Goal: Task Accomplishment & Management: Manage account settings

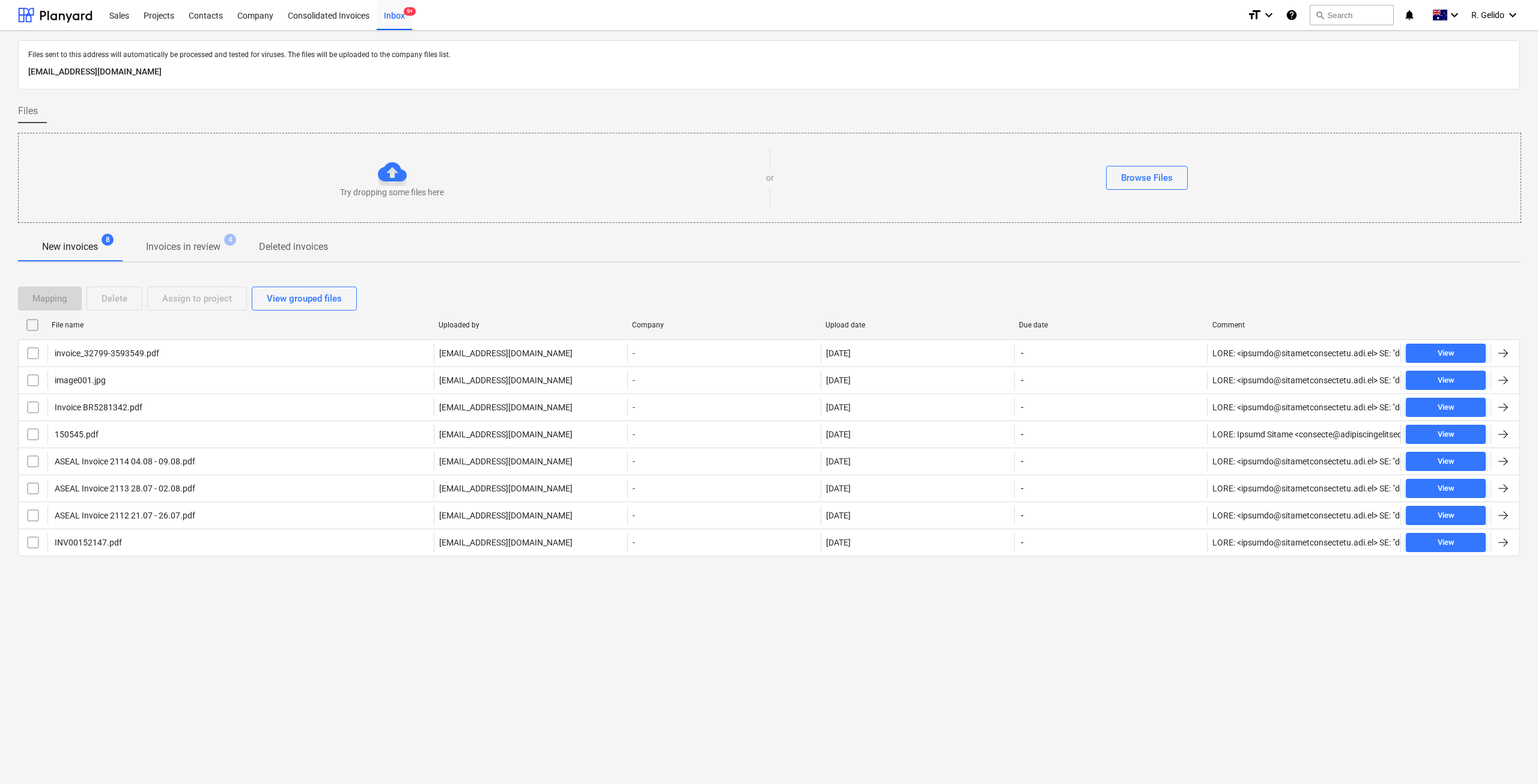
click at [261, 643] on div "Files sent to this address will automatically be processed and tested for virus…" at bounding box center [769, 407] width 1538 height 754
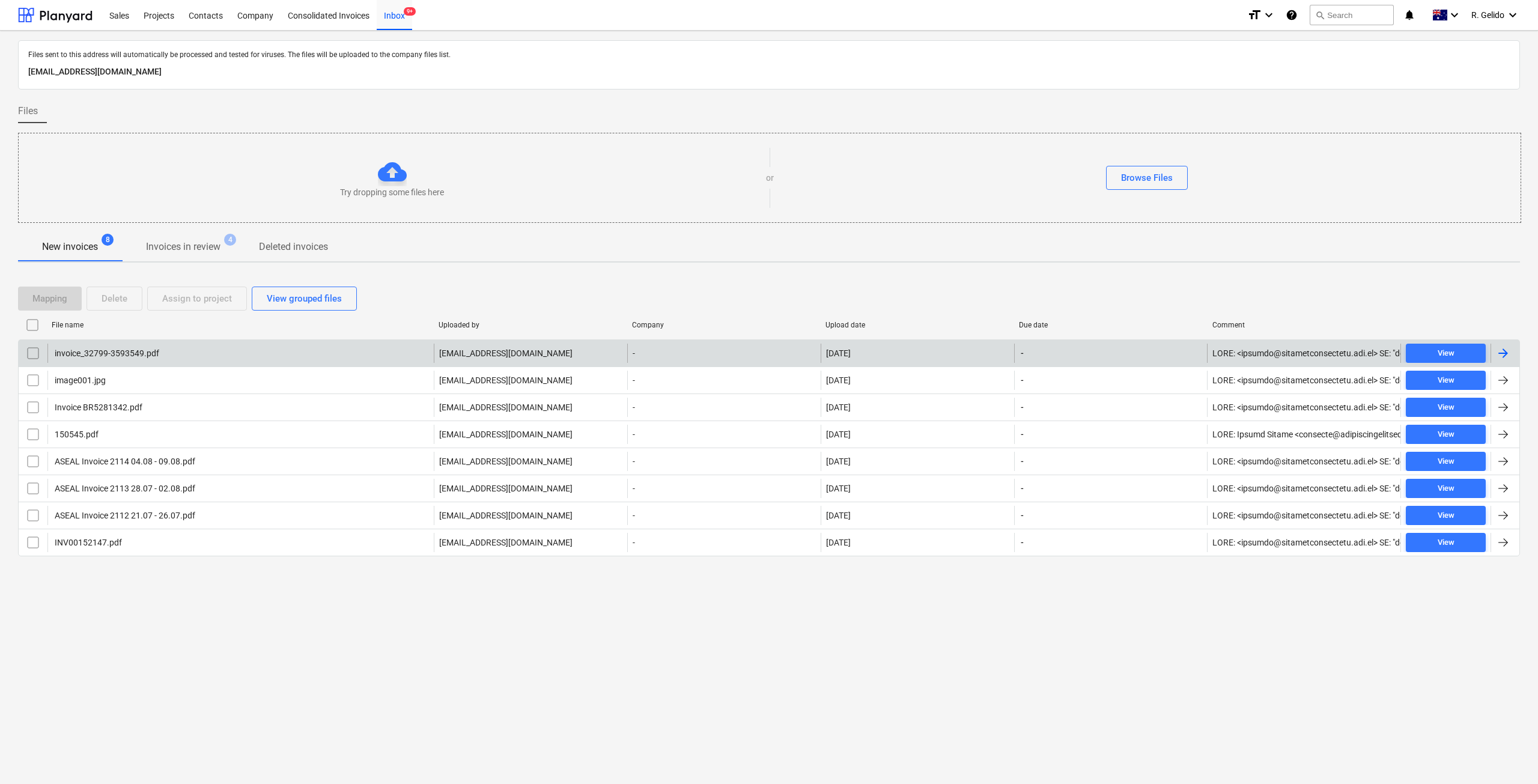
click at [67, 355] on div "invoice_32799-3593549.pdf" at bounding box center [106, 353] width 106 height 9
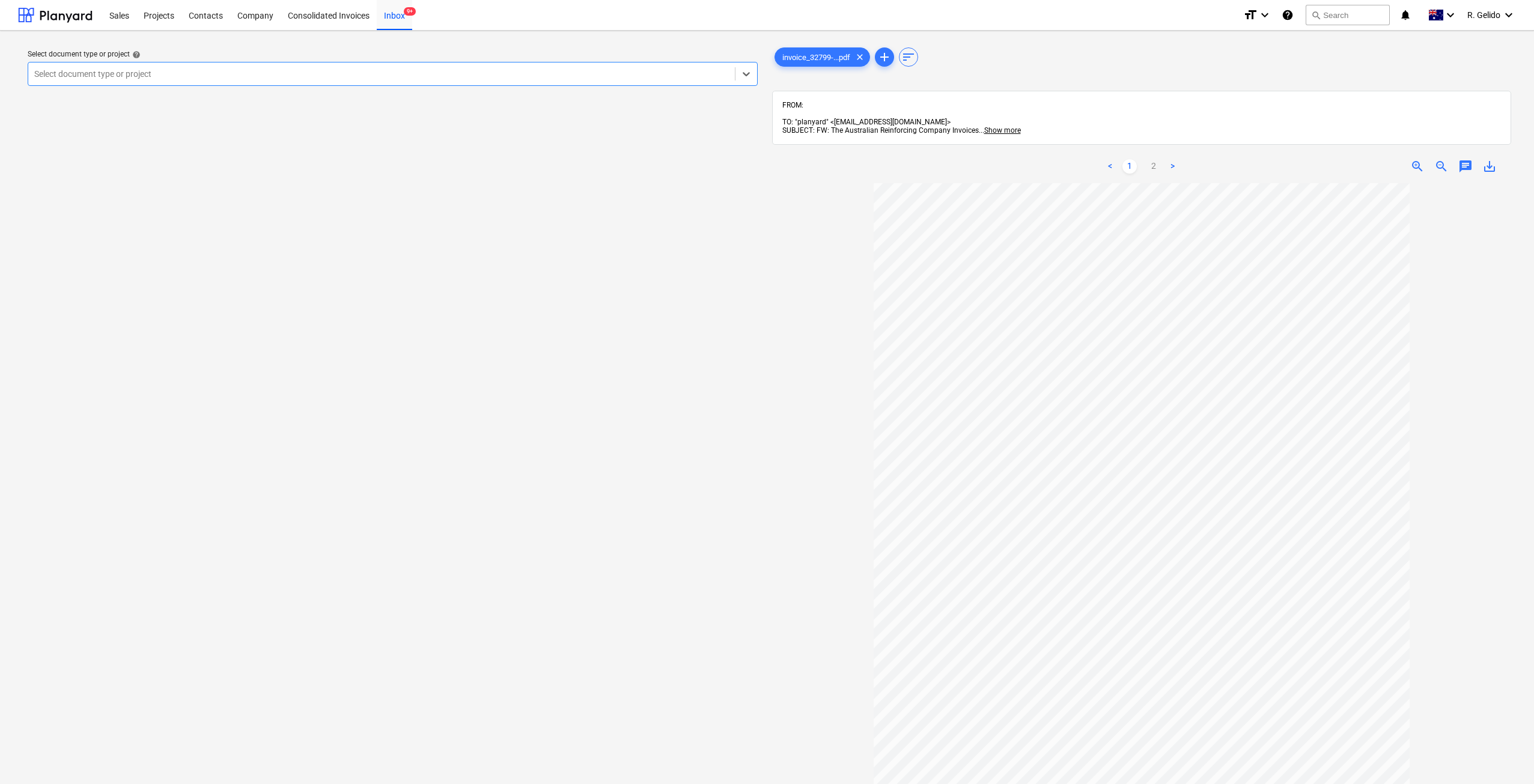
click at [633, 76] on div at bounding box center [381, 74] width 694 height 12
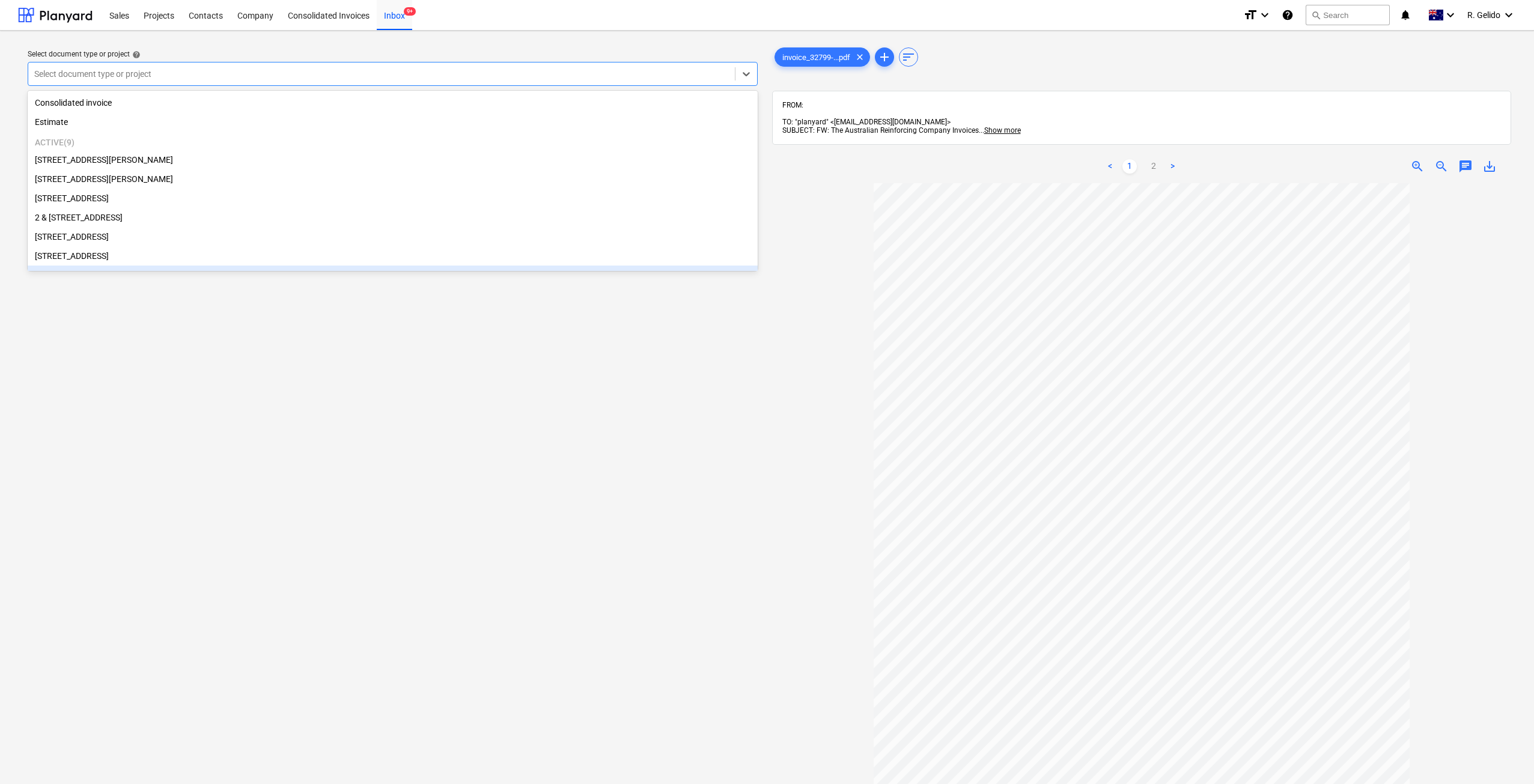
click at [640, 383] on div "Select document type or project help option [STREET_ADDRESS][PERSON_NAME]. 13 r…" at bounding box center [392, 490] width 749 height 898
click at [658, 70] on div at bounding box center [381, 74] width 694 height 12
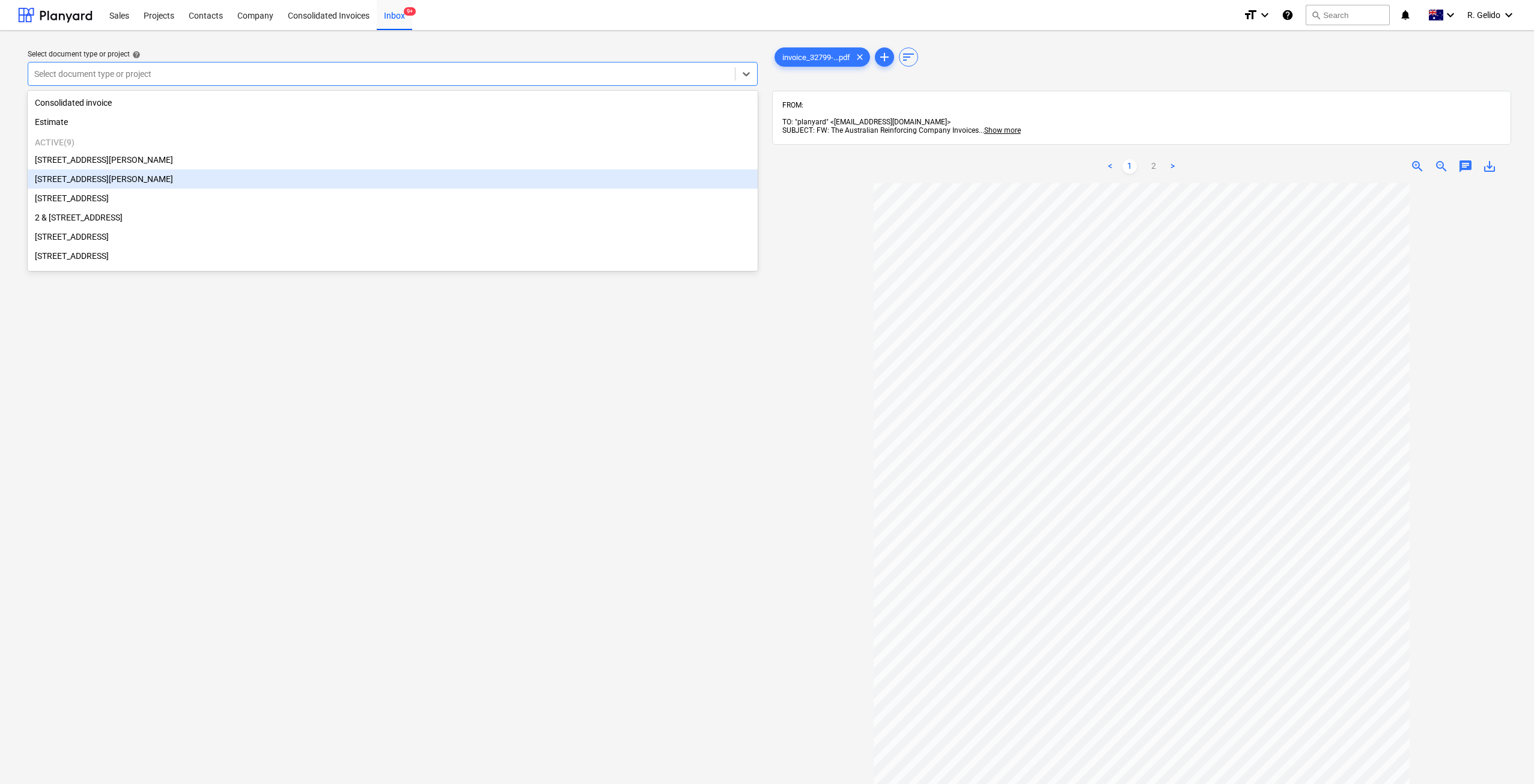
click at [154, 188] on div "[STREET_ADDRESS][PERSON_NAME]" at bounding box center [392, 179] width 730 height 19
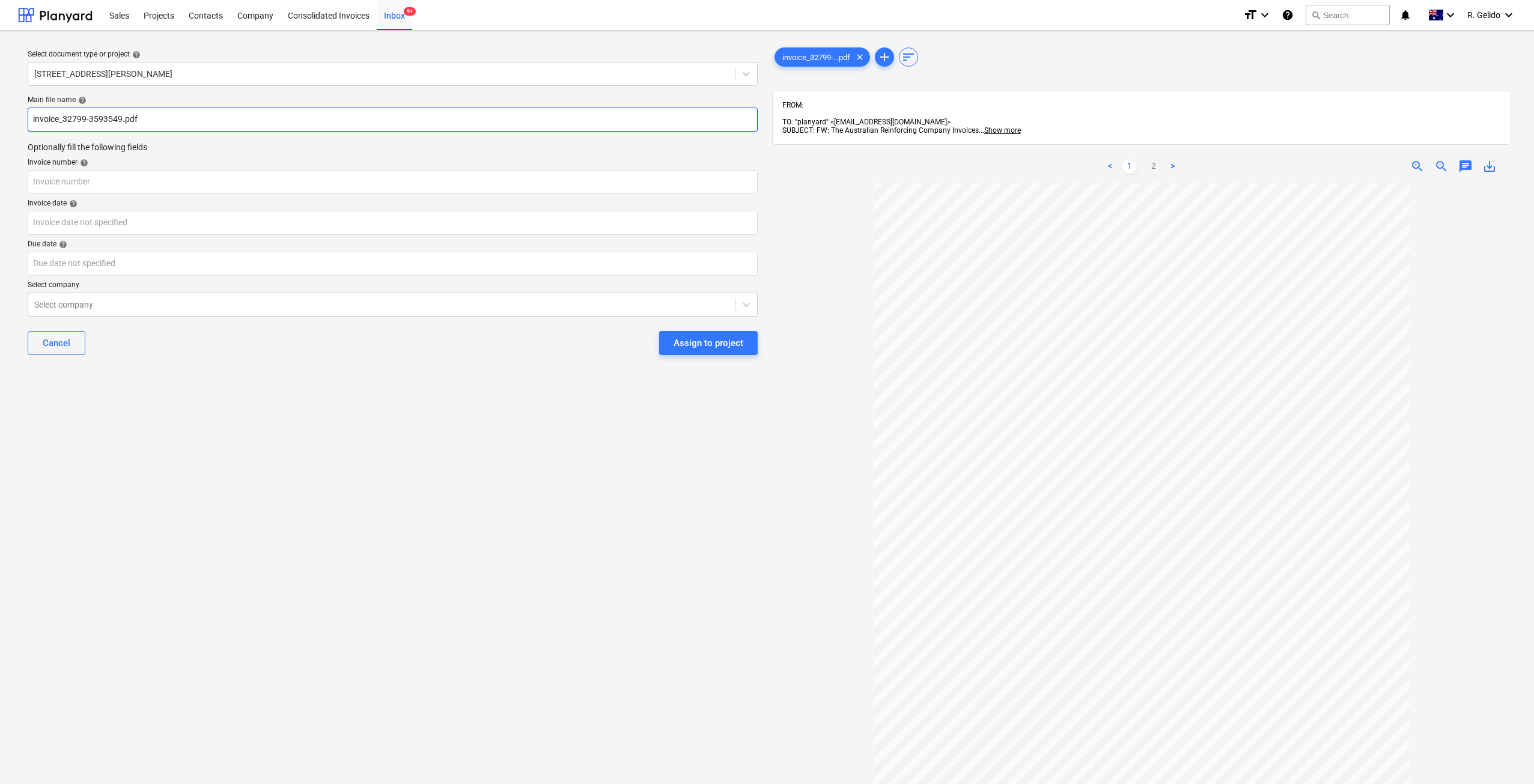
click at [28, 113] on input "invoice_32799-3593549.pdf" at bounding box center [392, 119] width 730 height 24
type input "ARC invoice_32799-3593549.pdf"
click at [185, 183] on input "text" at bounding box center [392, 182] width 730 height 24
type input "3593549"
drag, startPoint x: 199, startPoint y: 409, endPoint x: 194, endPoint y: 399, distance: 11.2
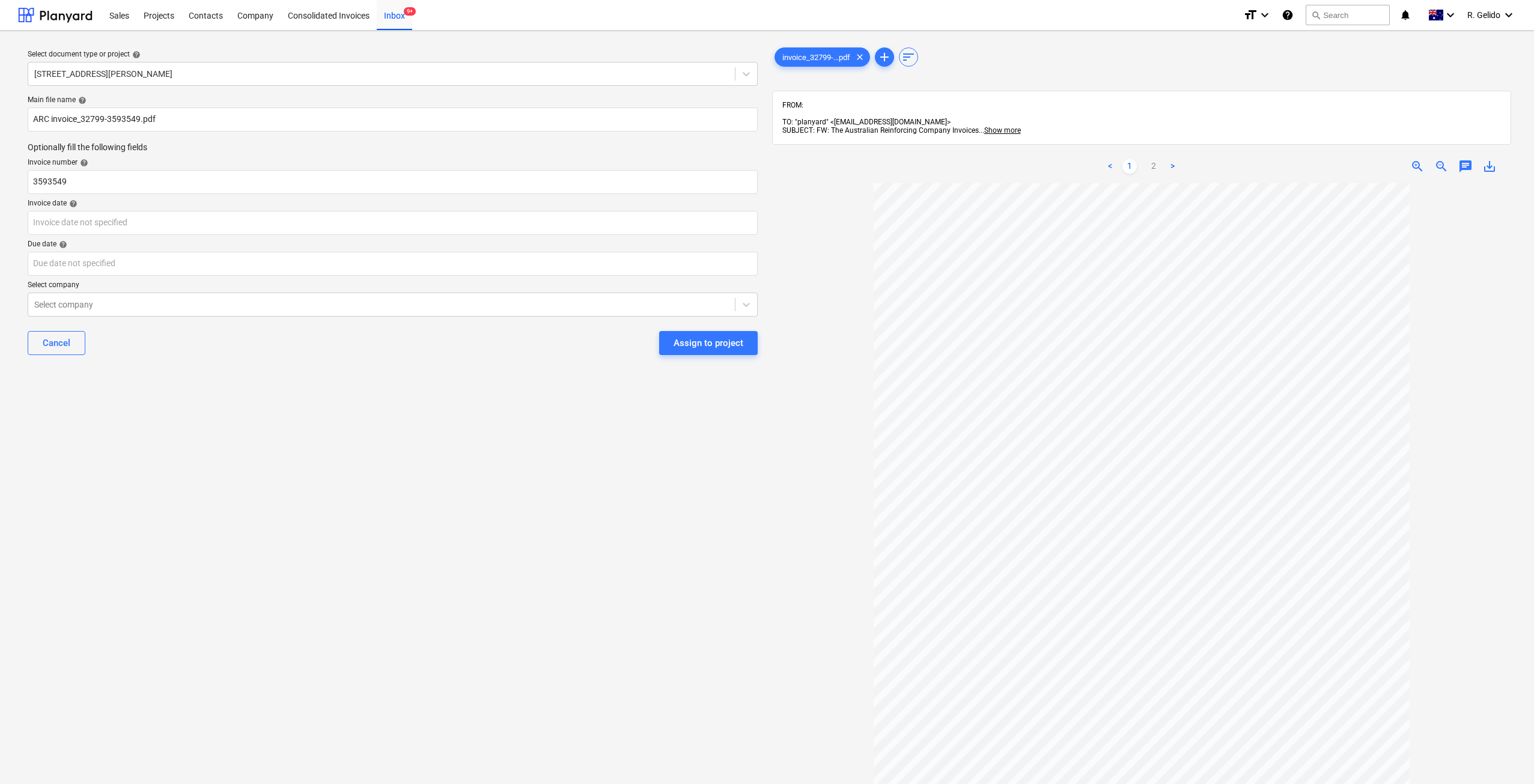
click at [195, 399] on div "Select document type or project help [STREET_ADDRESS][PERSON_NAME] file name he…" at bounding box center [392, 490] width 749 height 898
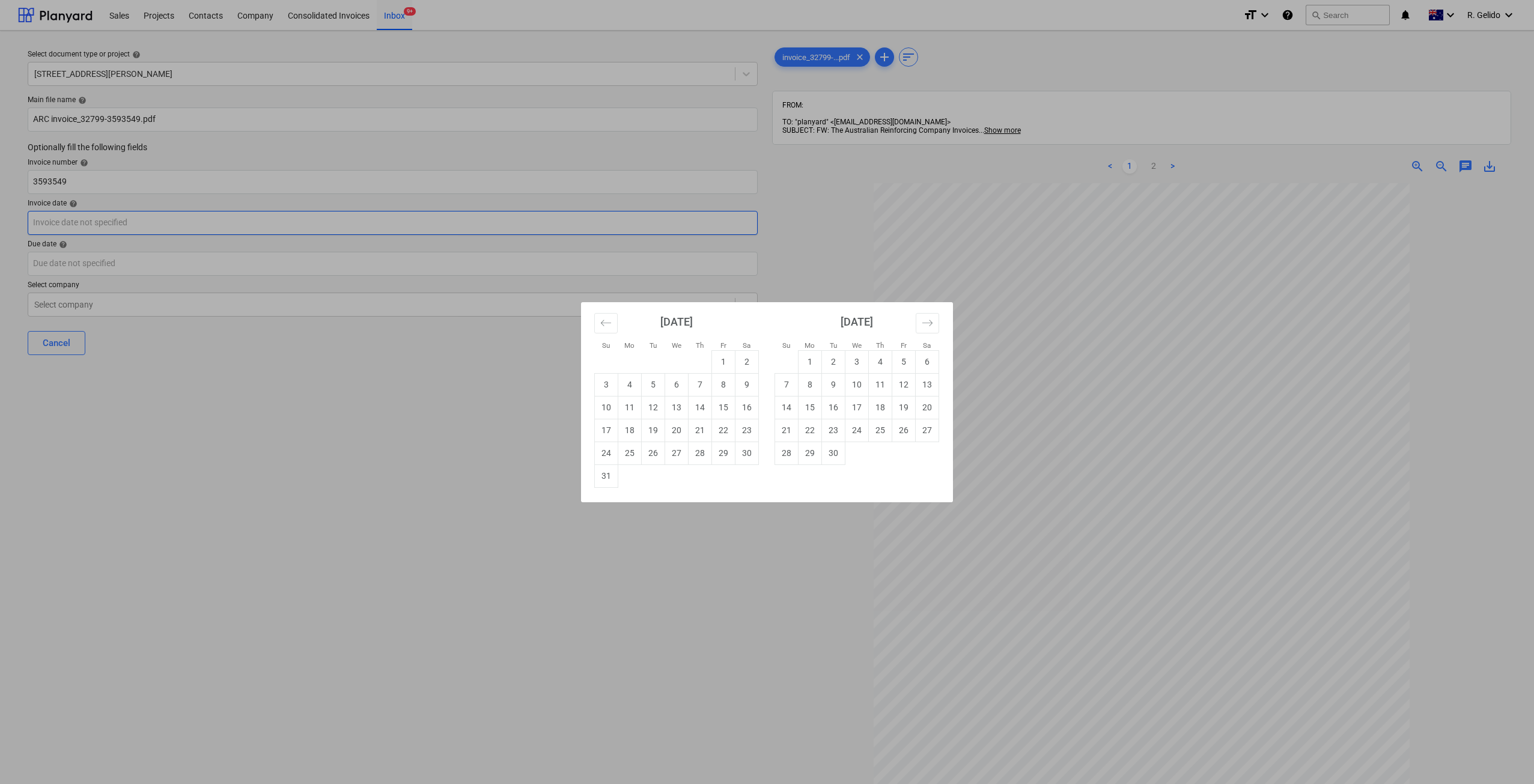
click at [130, 223] on body "Sales Projects Contacts Company Consolidated Invoices Inbox 9+ format_size keyb…" at bounding box center [767, 392] width 1534 height 784
click at [630, 428] on td "18" at bounding box center [630, 430] width 24 height 23
type input "[DATE]"
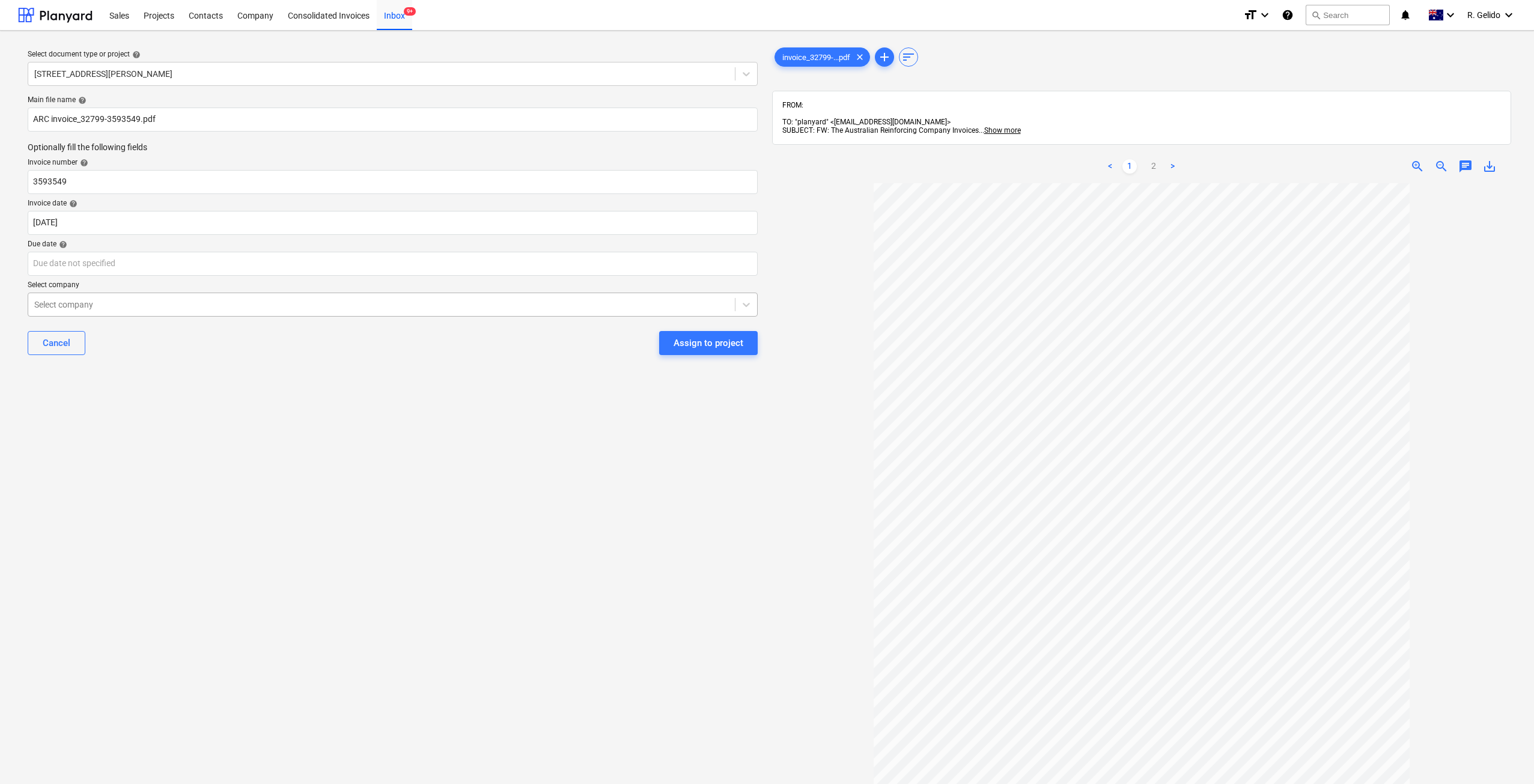
drag, startPoint x: 313, startPoint y: 399, endPoint x: 246, endPoint y: 311, distance: 110.6
click at [305, 392] on div "Select document type or project help [STREET_ADDRESS][PERSON_NAME] file name he…" at bounding box center [392, 490] width 749 height 898
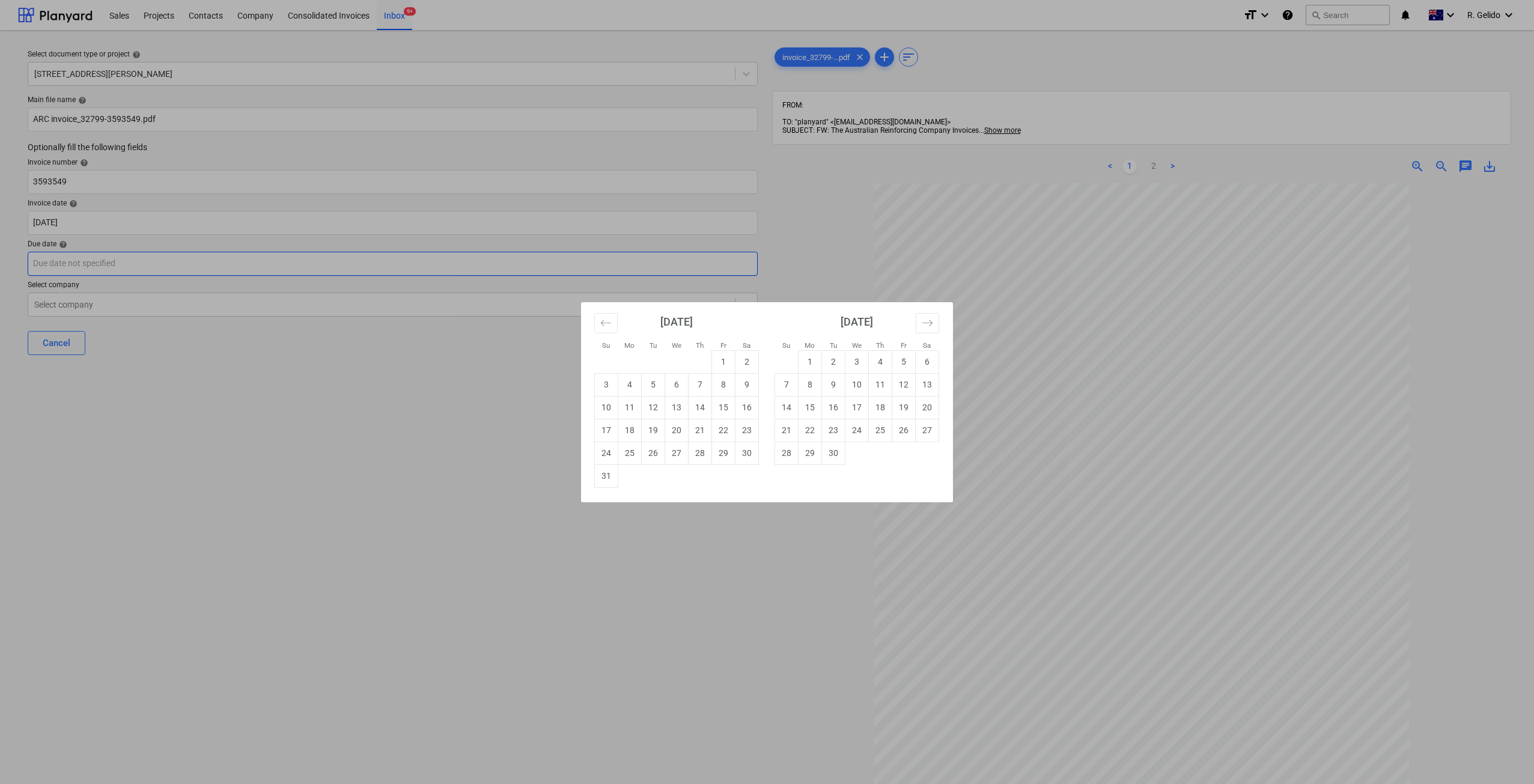
click at [229, 266] on body "Sales Projects Contacts Company Consolidated Invoices Inbox 9+ format_size keyb…" at bounding box center [767, 392] width 1534 height 784
click at [826, 455] on td "30" at bounding box center [833, 453] width 24 height 23
type input "[DATE]"
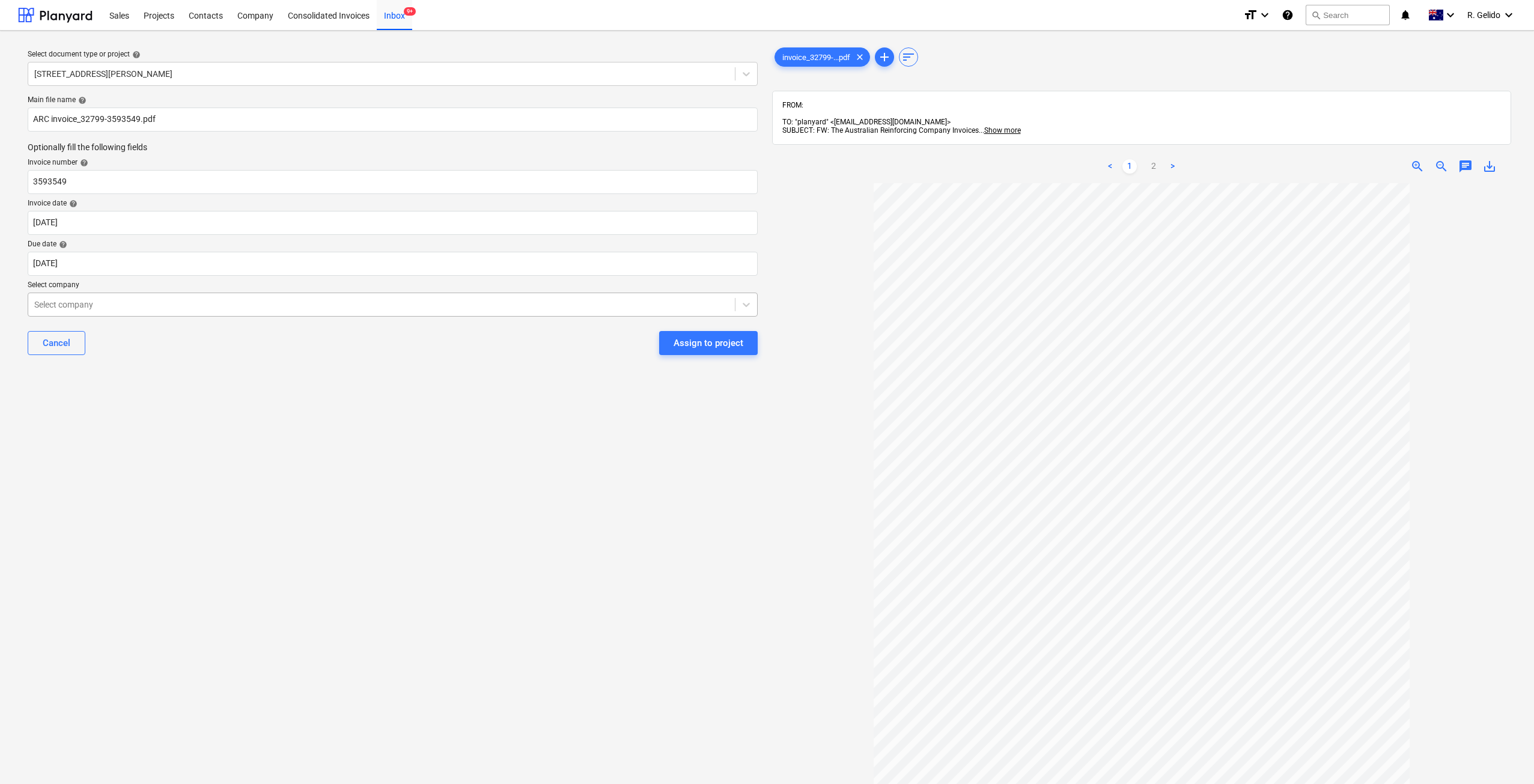
click at [203, 310] on div at bounding box center [381, 305] width 694 height 12
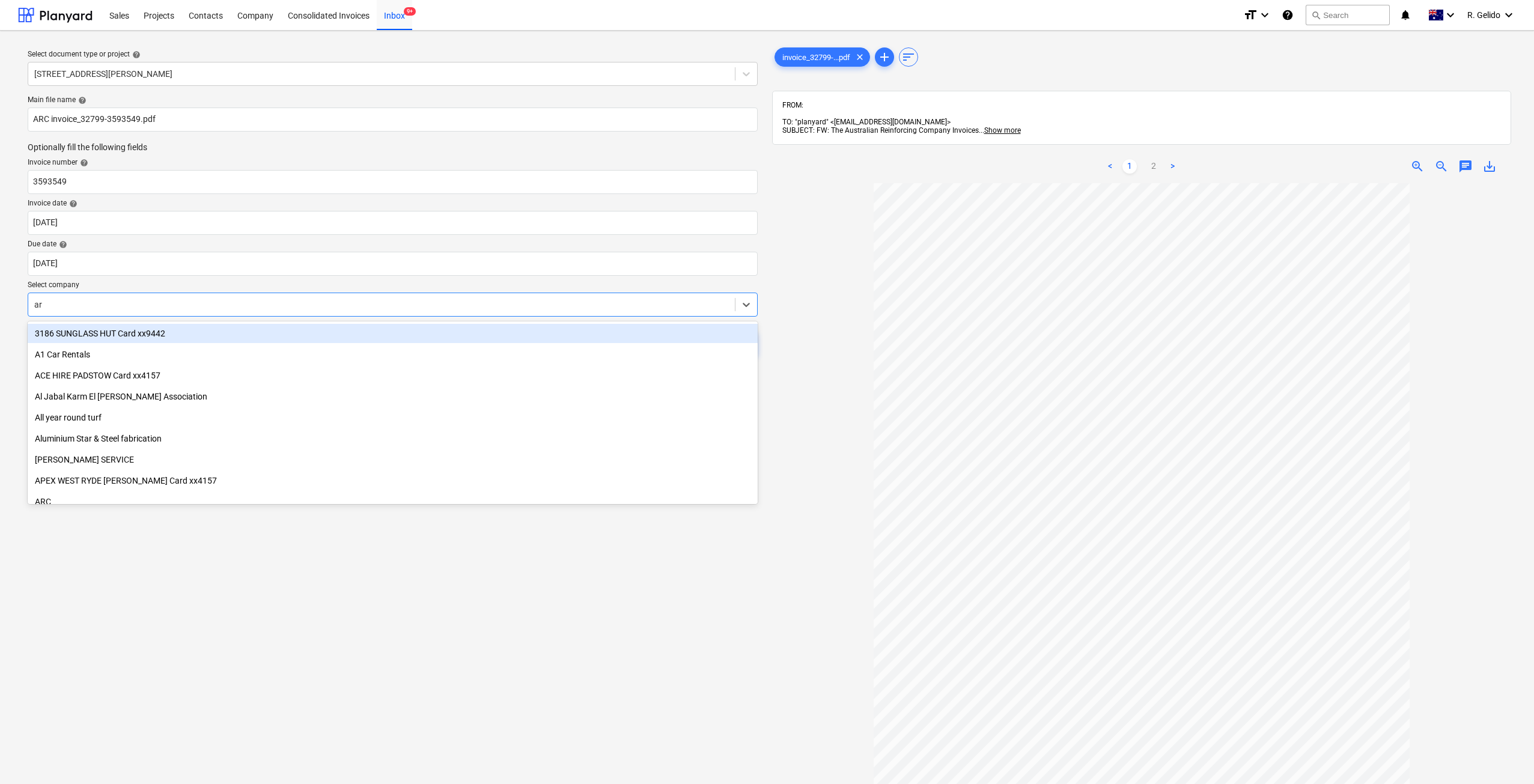
type input "arc"
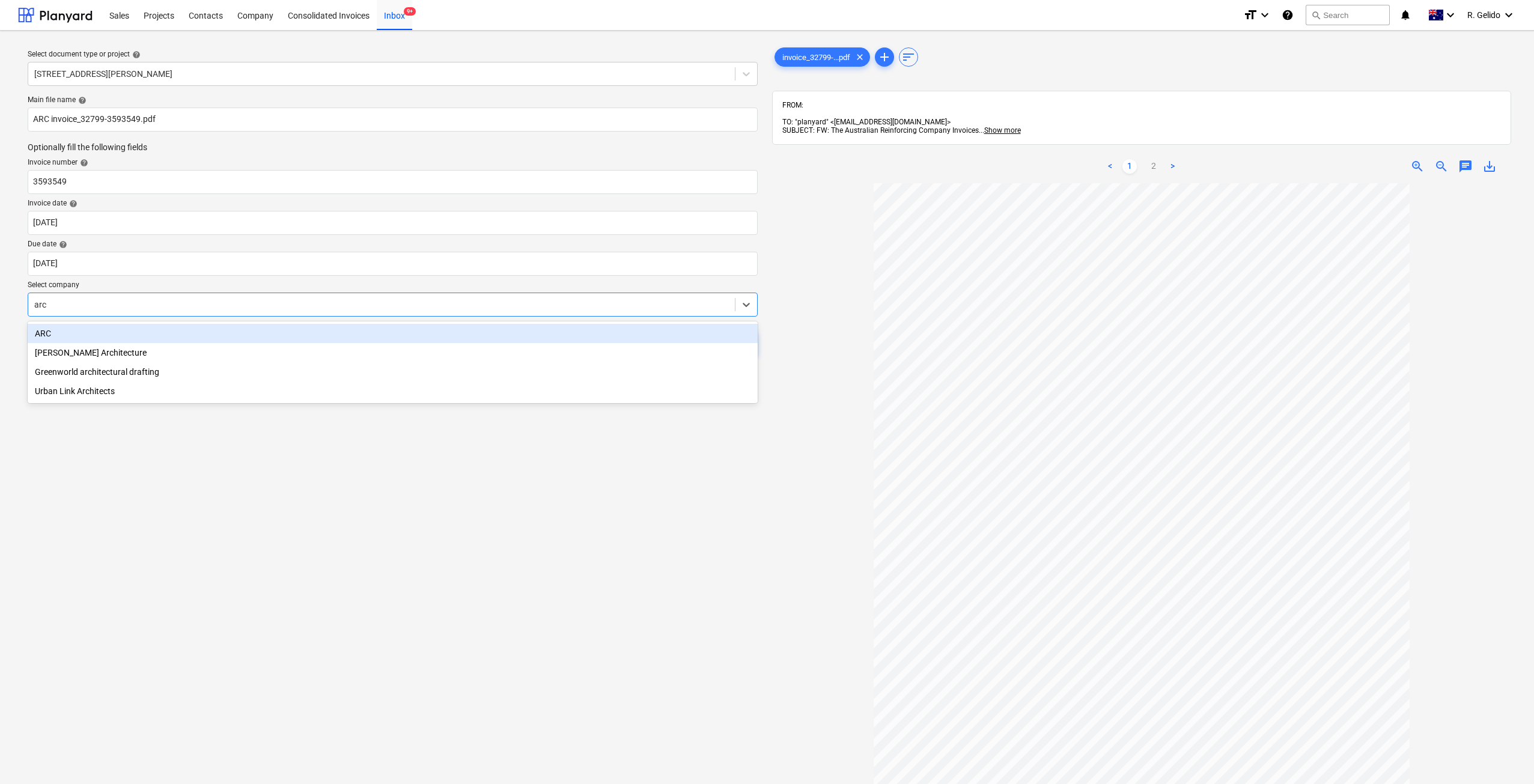
click at [180, 329] on div "ARC" at bounding box center [392, 333] width 730 height 19
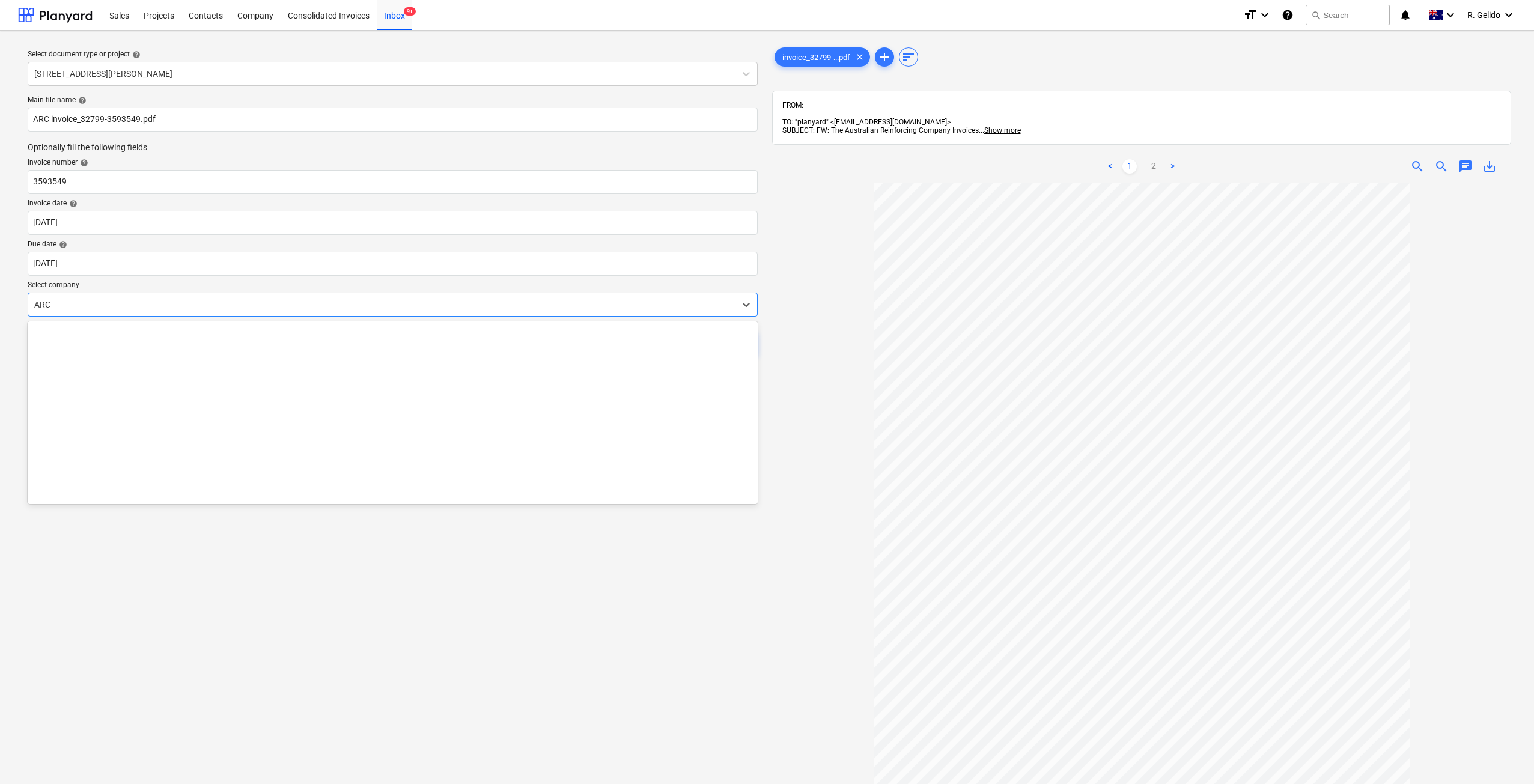
click at [150, 305] on div at bounding box center [381, 305] width 694 height 12
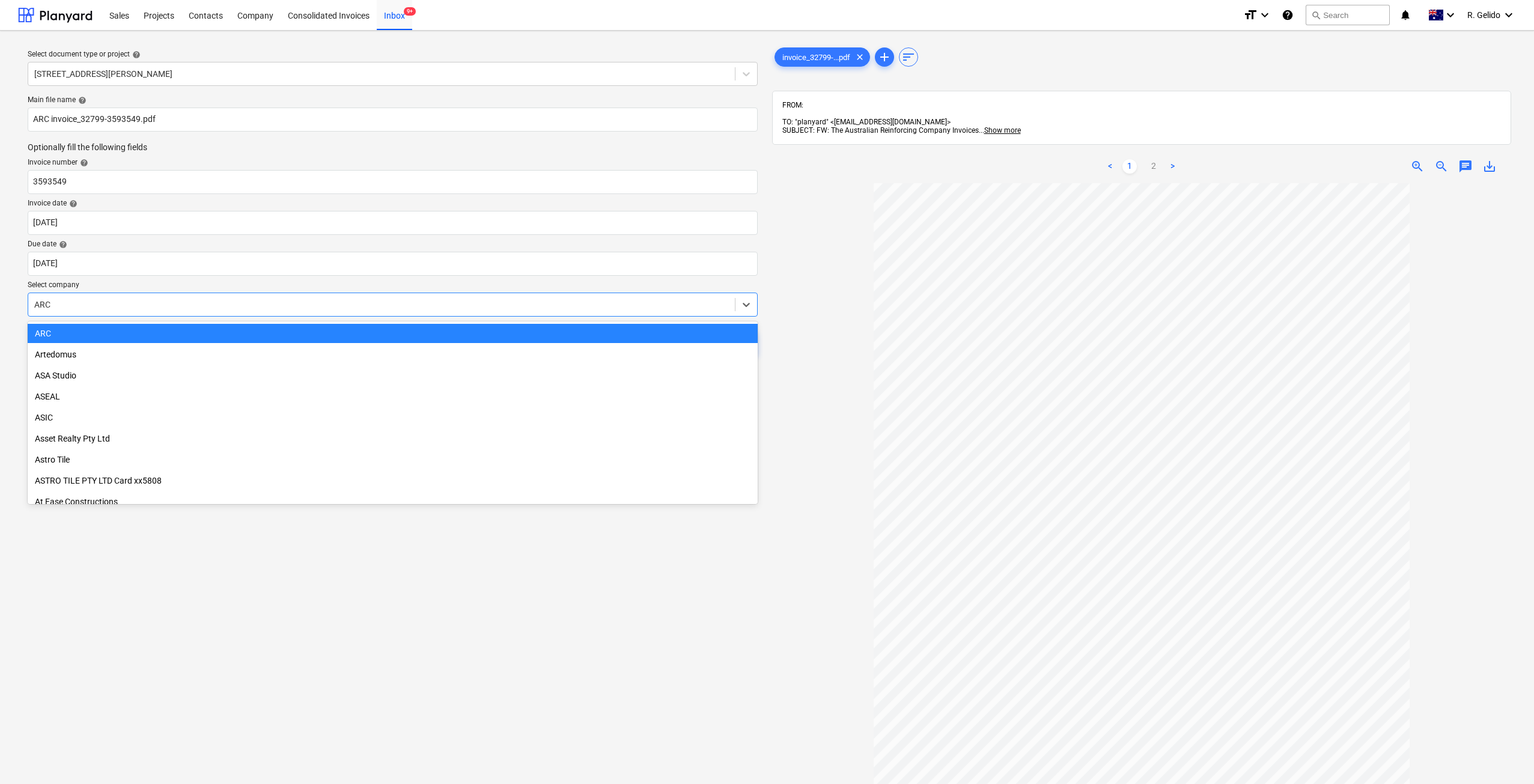
click at [150, 305] on div at bounding box center [381, 305] width 694 height 12
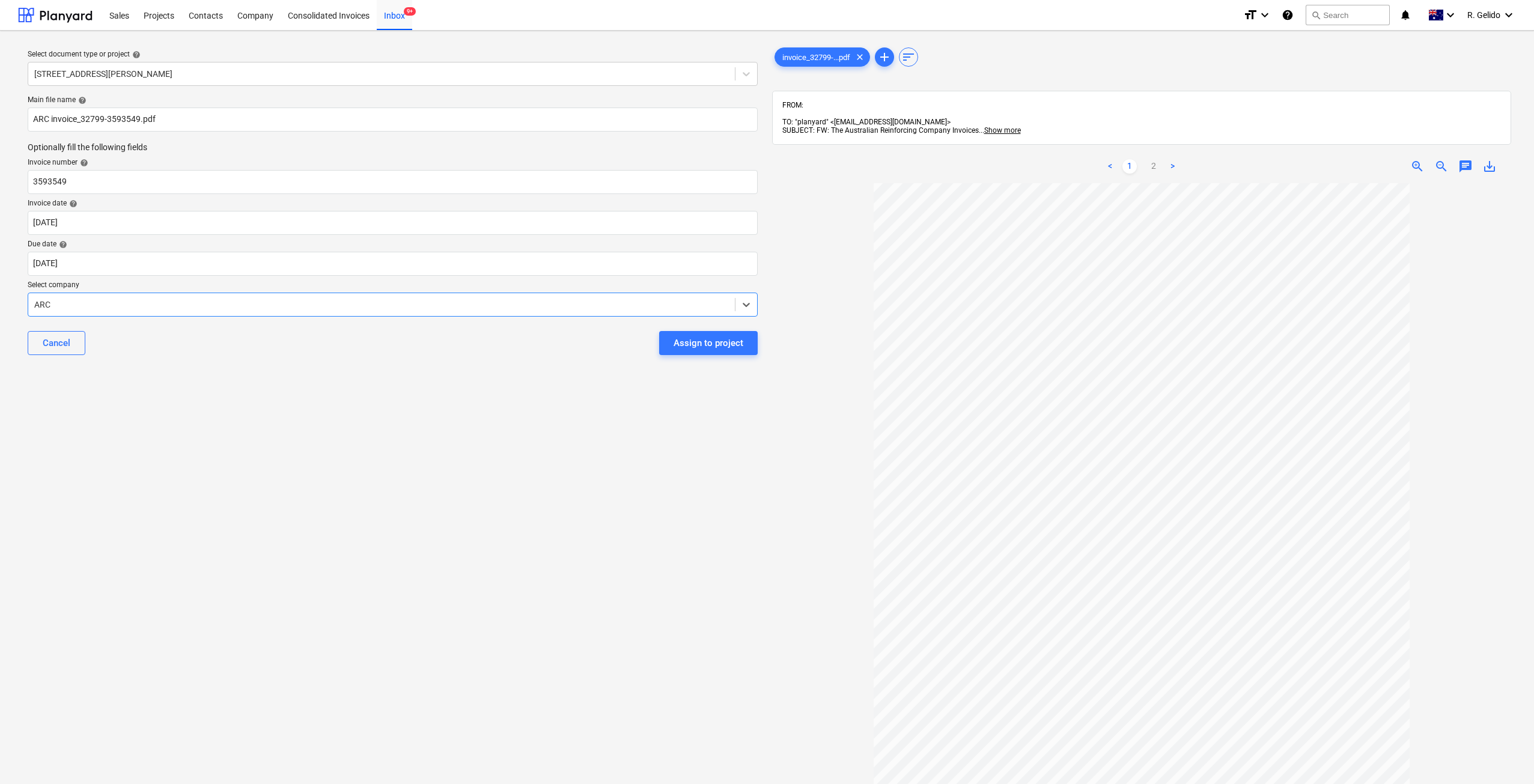
drag, startPoint x: 375, startPoint y: 447, endPoint x: 551, endPoint y: 424, distance: 177.5
click at [375, 447] on div "Select document type or project help [STREET_ADDRESS][PERSON_NAME] file name he…" at bounding box center [392, 490] width 749 height 898
click at [706, 343] on div "Assign to project" at bounding box center [708, 342] width 70 height 16
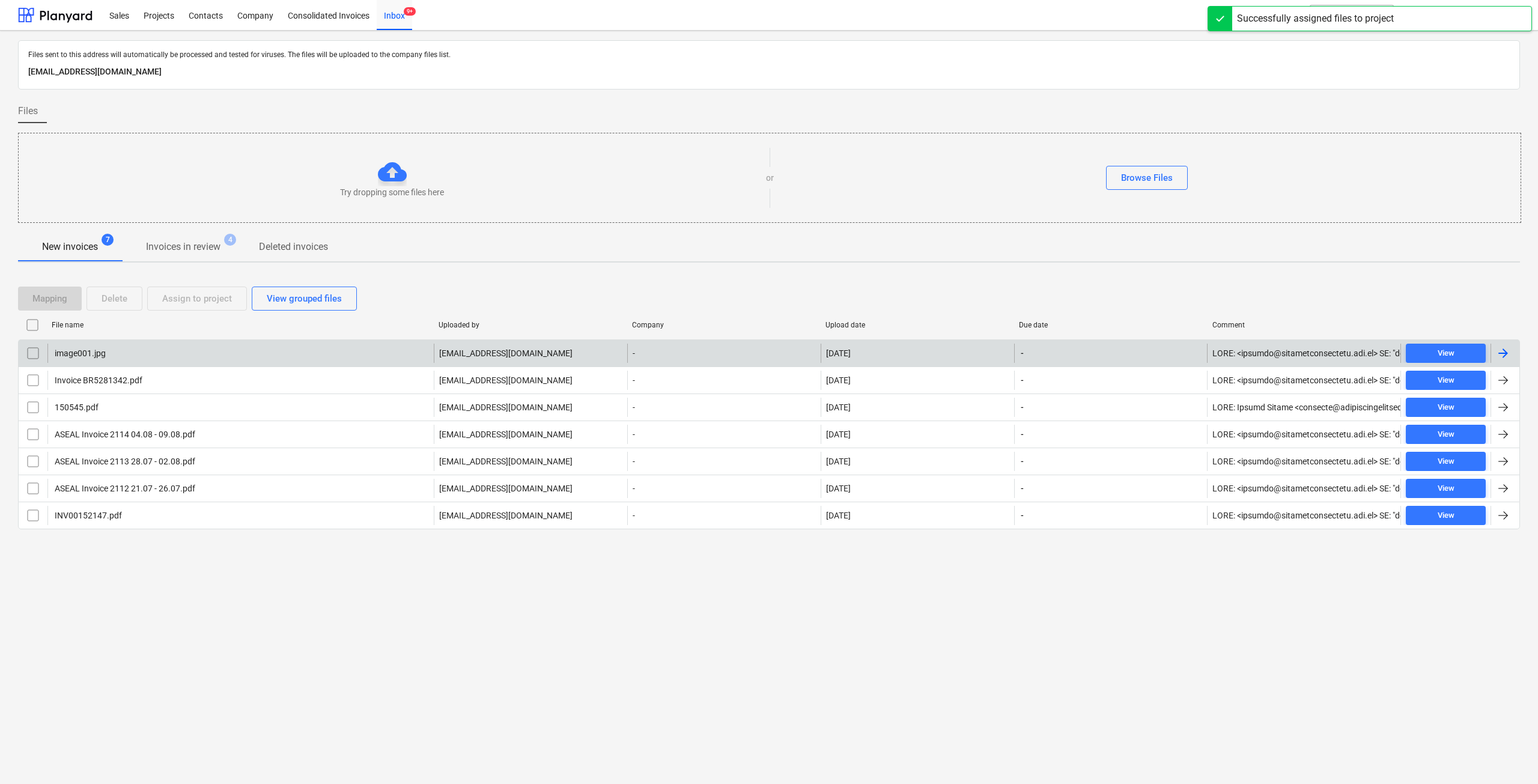
click at [131, 356] on div "image001.jpg" at bounding box center [240, 353] width 386 height 19
click at [26, 357] on input "checkbox" at bounding box center [33, 353] width 19 height 19
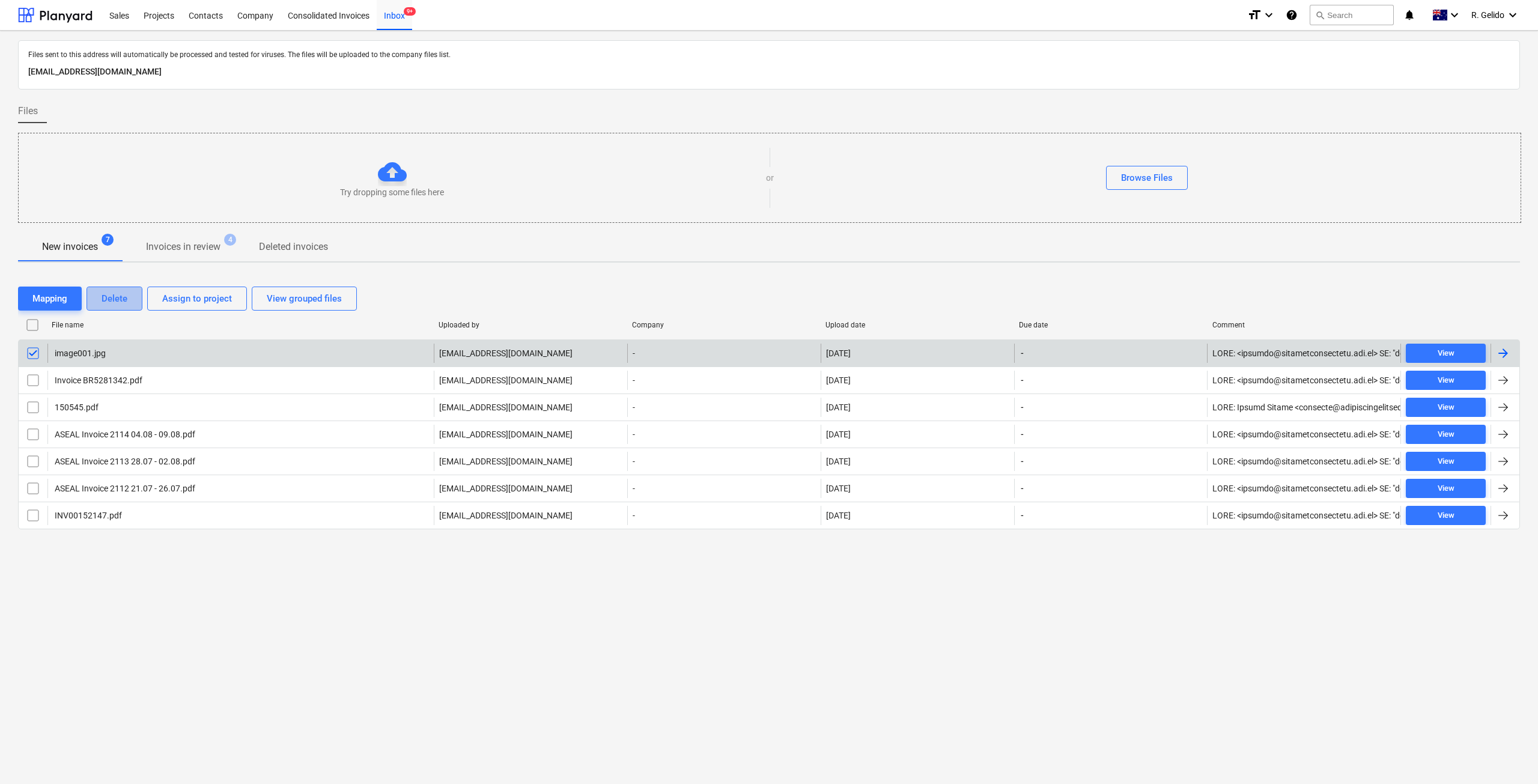
click at [118, 300] on div "Delete" at bounding box center [114, 298] width 26 height 16
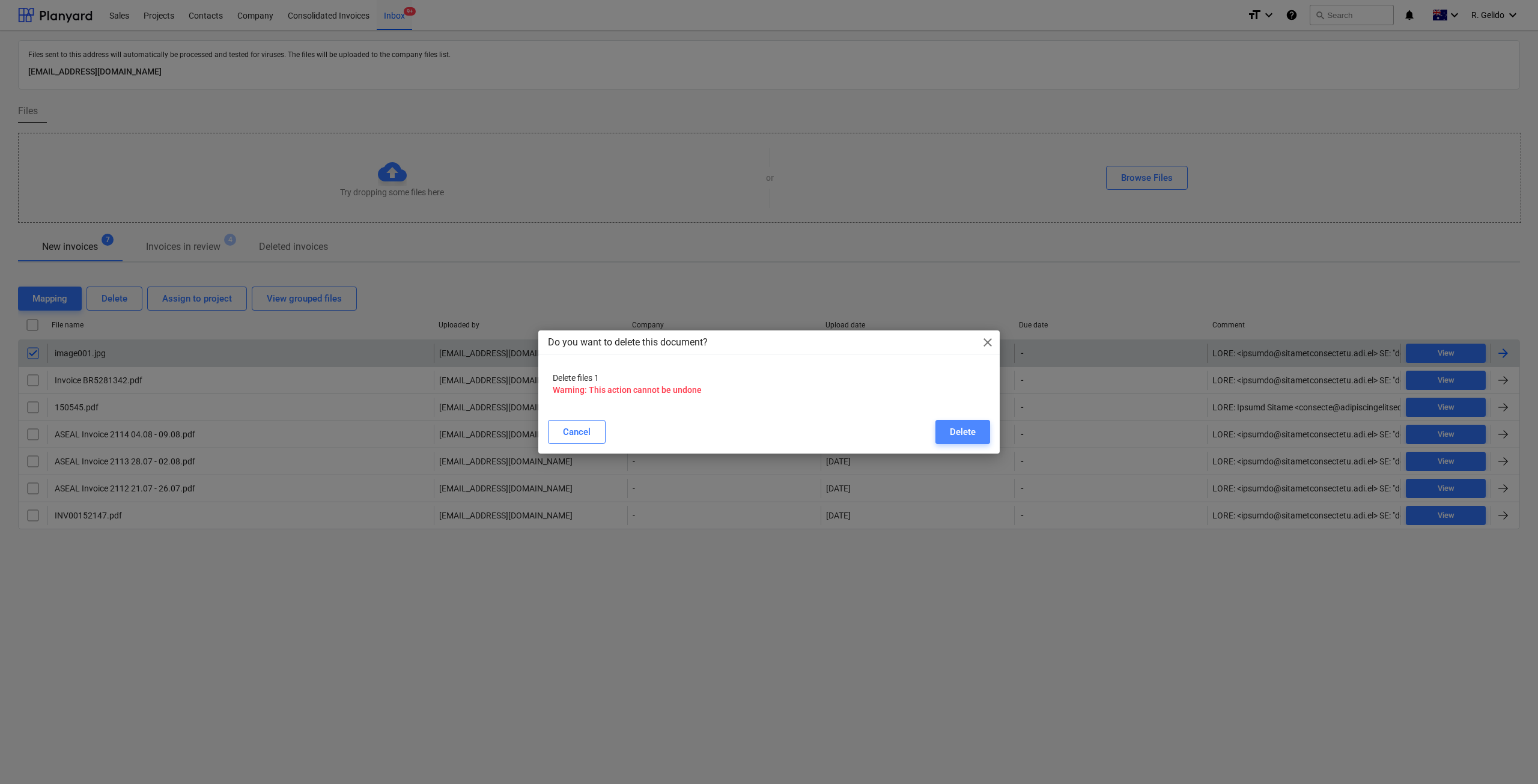
click at [949, 436] on button "Delete" at bounding box center [963, 431] width 55 height 24
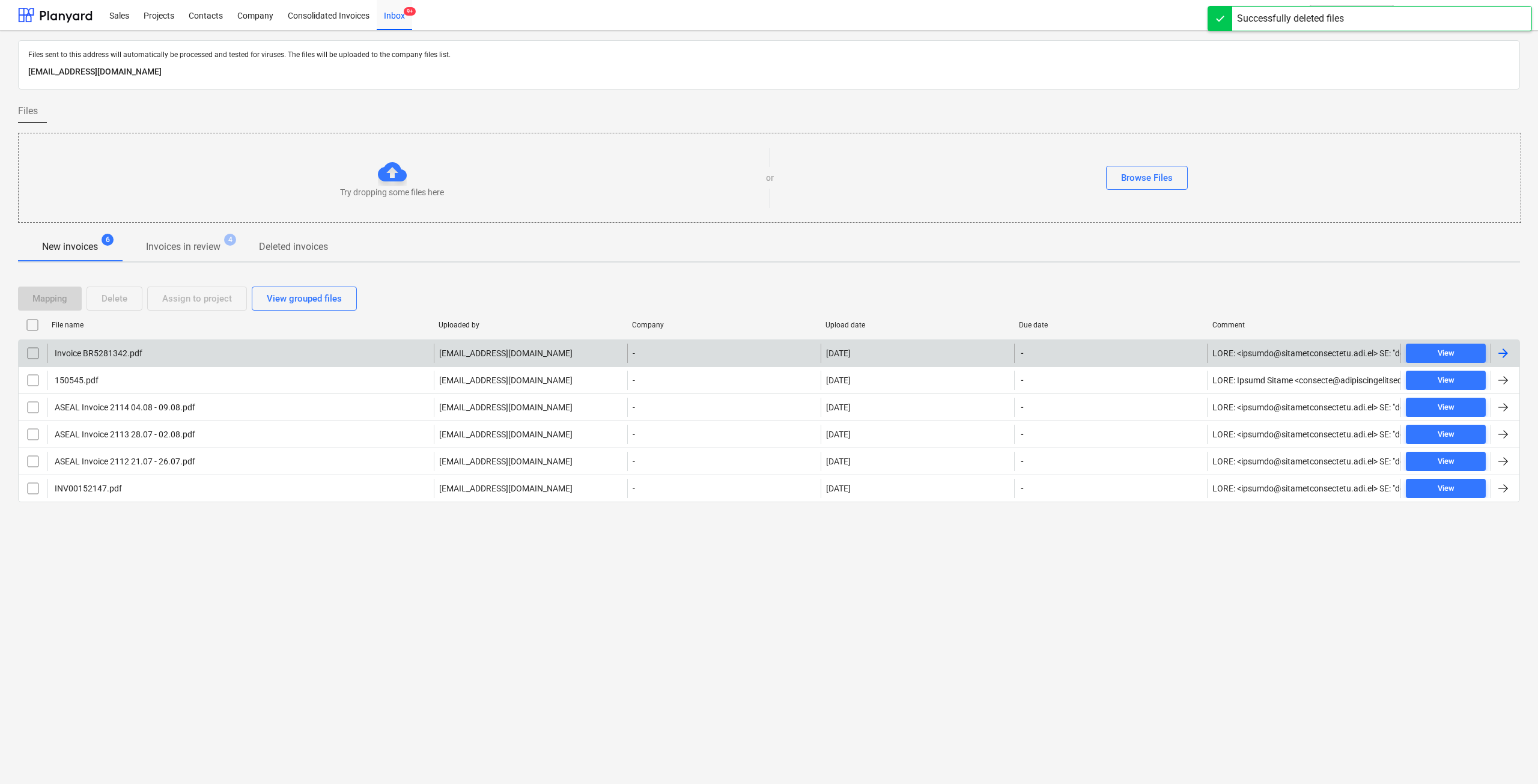
drag, startPoint x: 182, startPoint y: 628, endPoint x: 191, endPoint y: 619, distance: 12.7
click at [184, 628] on div "Files sent to this address will automatically be processed and tested for virus…" at bounding box center [769, 407] width 1538 height 754
click at [763, 587] on div "Files sent to this address will automatically be processed and tested for virus…" at bounding box center [769, 407] width 1538 height 754
click at [913, 566] on div "Files sent to this address will automatically be processed and tested for virus…" at bounding box center [769, 407] width 1538 height 754
drag, startPoint x: 607, startPoint y: 599, endPoint x: 603, endPoint y: 574, distance: 25.3
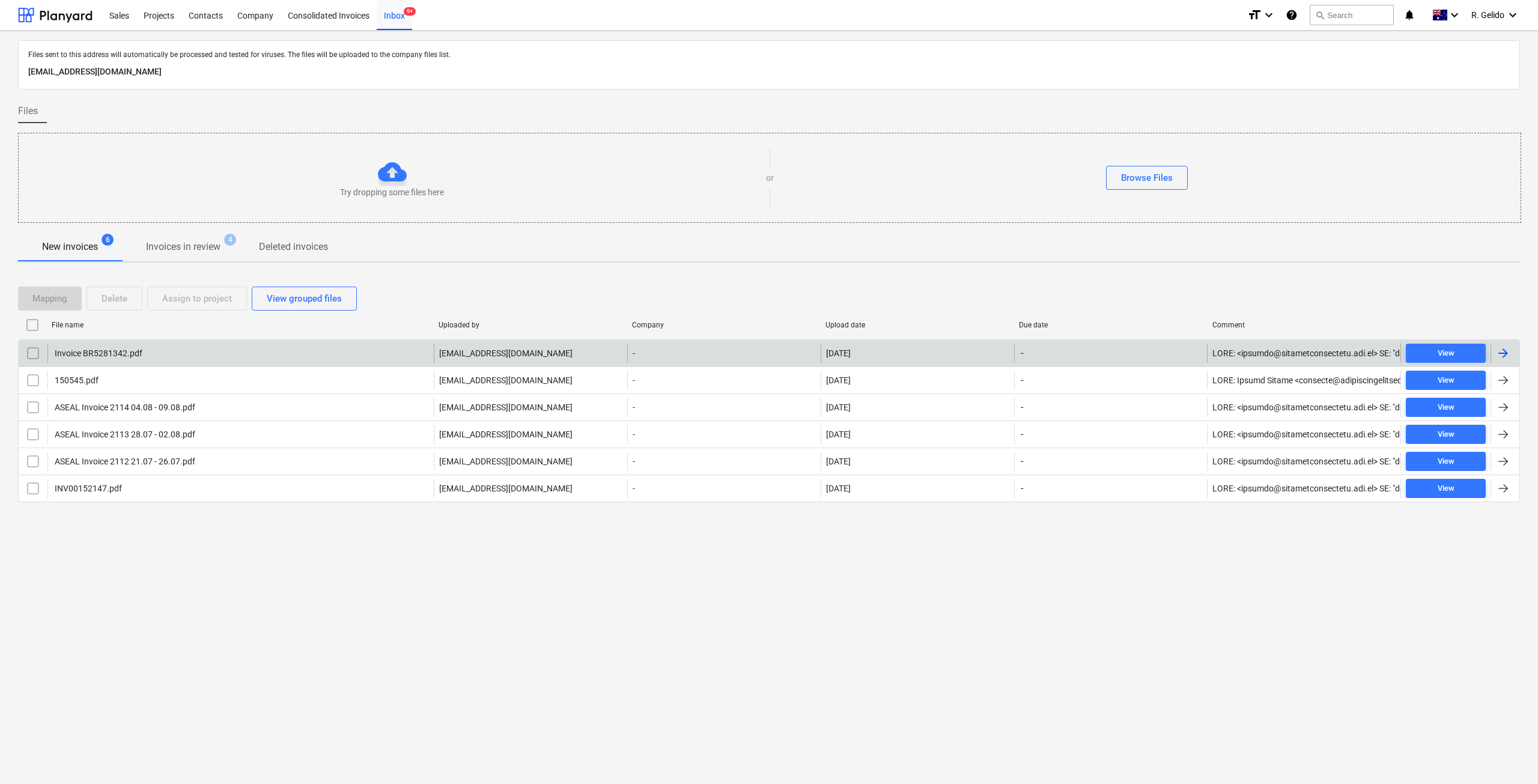
click at [609, 599] on div "Files sent to this address will automatically be processed and tested for virus…" at bounding box center [769, 407] width 1538 height 754
drag, startPoint x: 654, startPoint y: 684, endPoint x: 650, endPoint y: 678, distance: 7.2
click at [650, 680] on div "Files sent to this address will automatically be processed and tested for virus…" at bounding box center [769, 407] width 1538 height 754
